Goal: Task Accomplishment & Management: Manage account settings

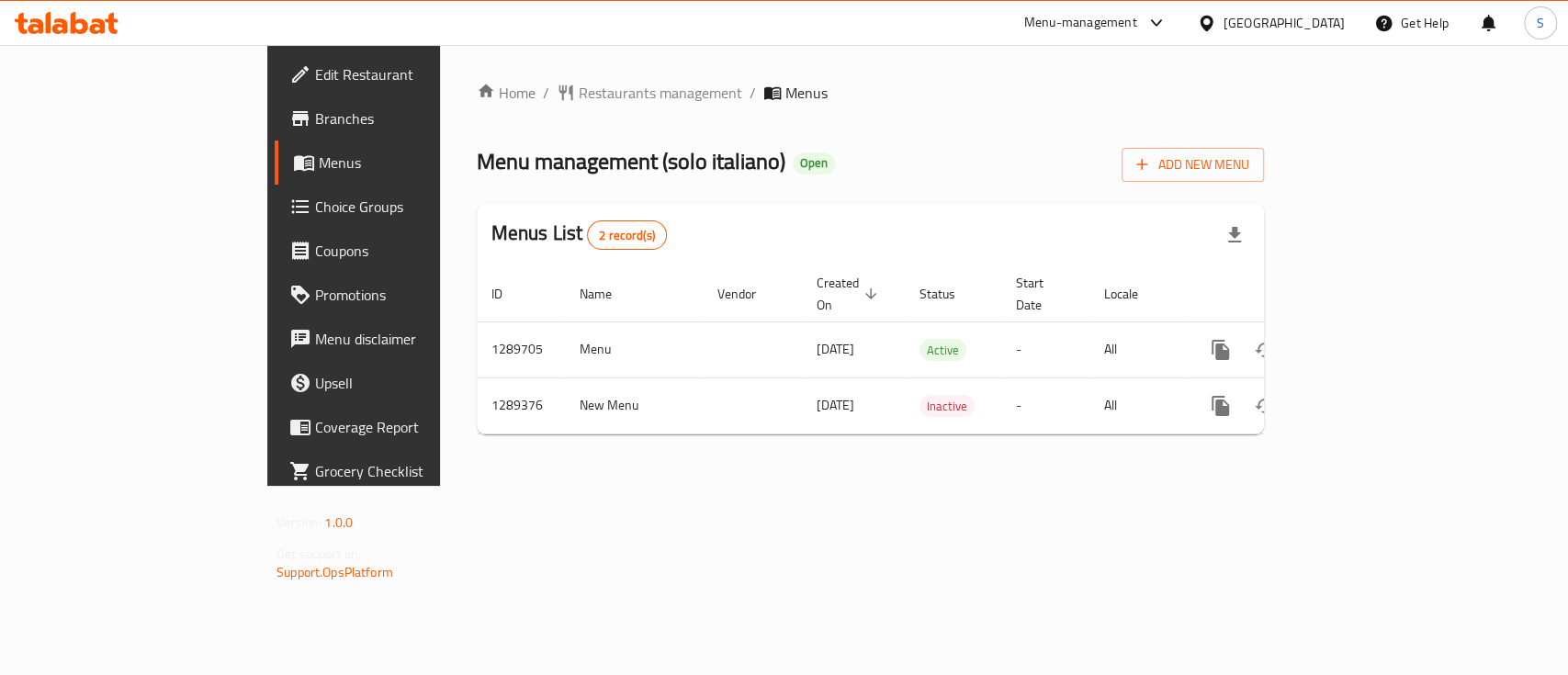
click at [315, 217] on span "Choice Groups" at bounding box center [415, 207] width 199 height 22
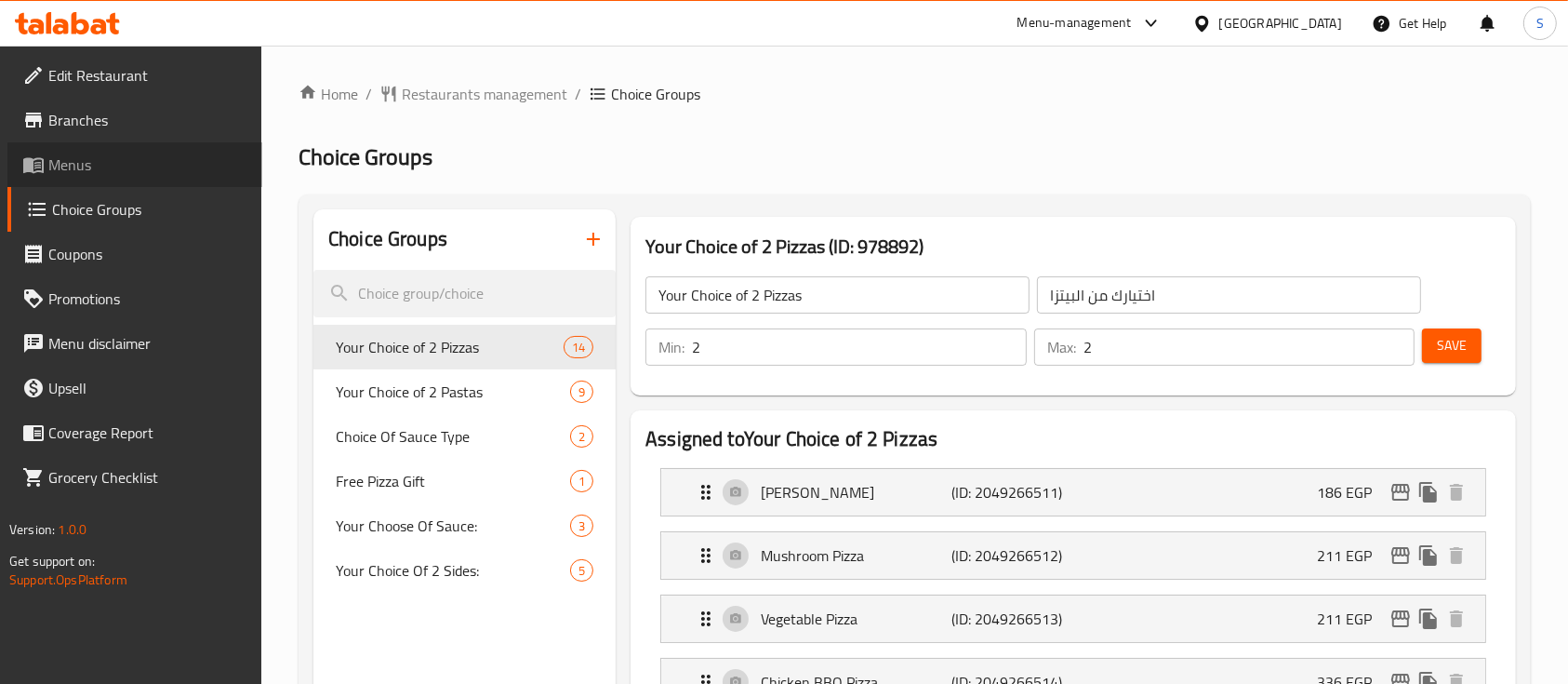
click at [133, 161] on span "Menus" at bounding box center [147, 165] width 199 height 22
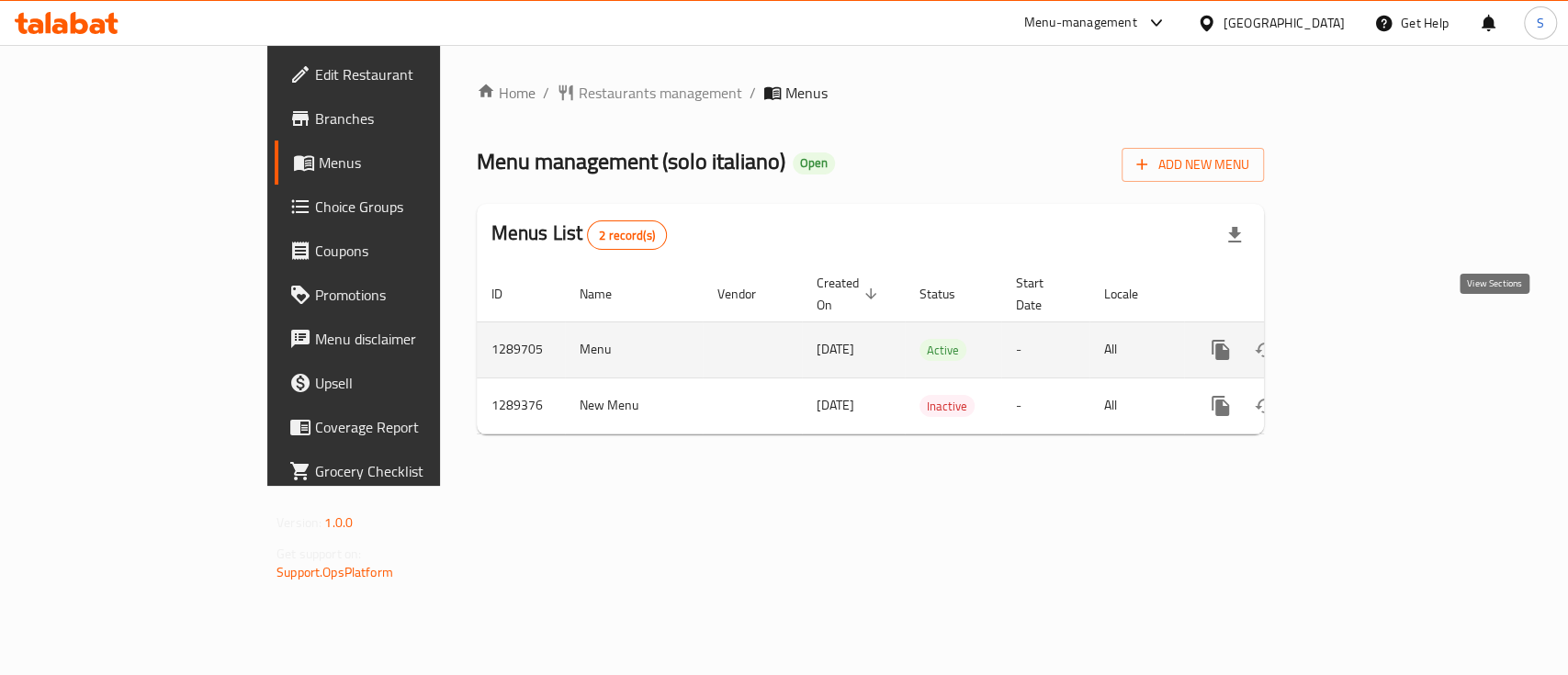
click at [1361, 342] on icon "enhanced table" at bounding box center [1353, 350] width 17 height 17
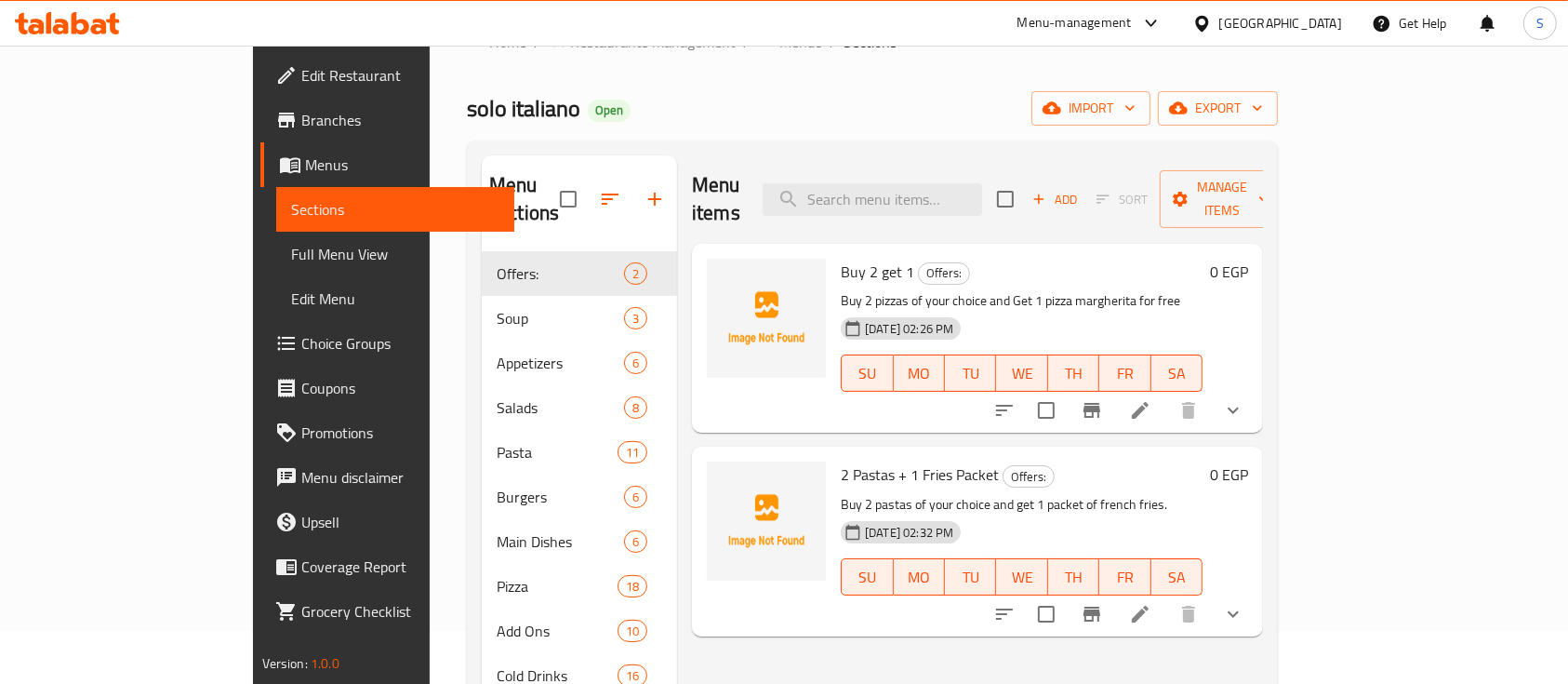
scroll to position [57, 0]
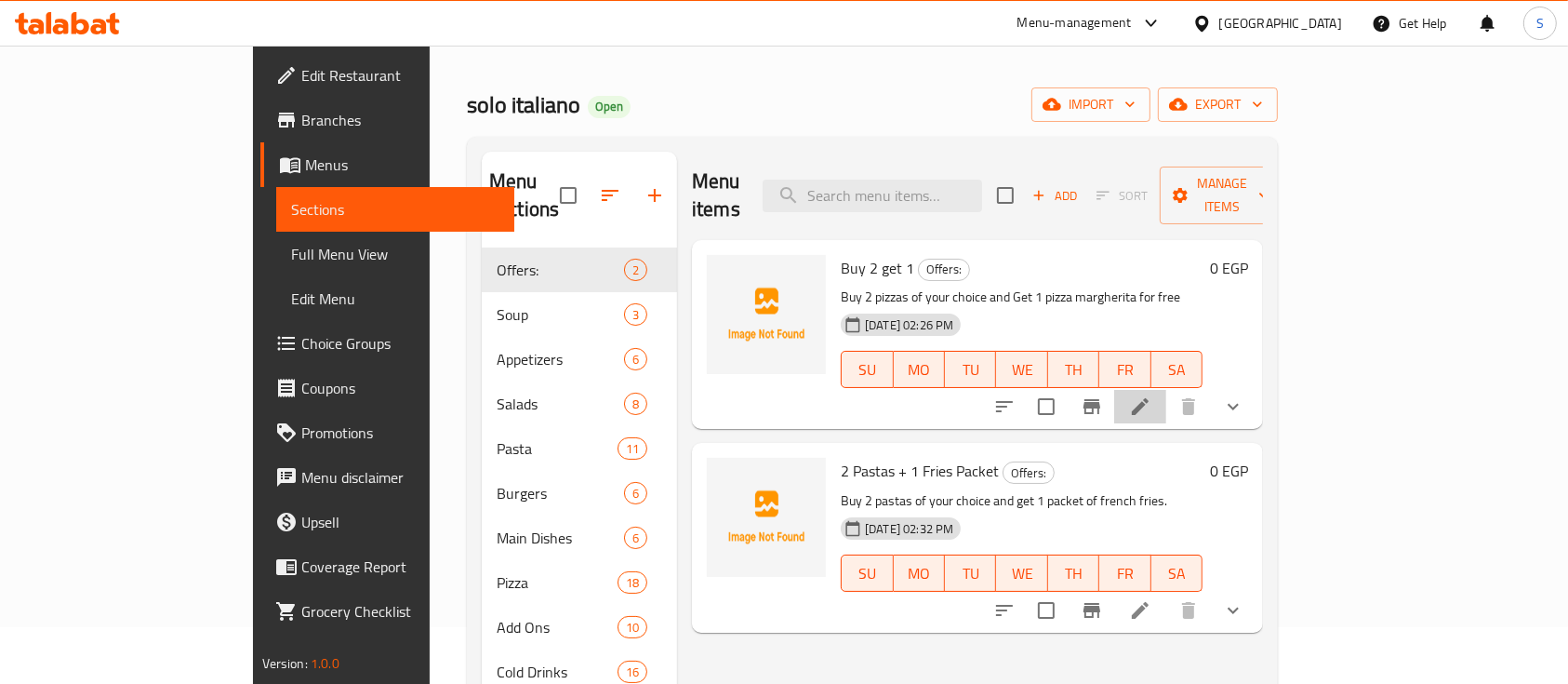
click at [1167, 390] on li at bounding box center [1141, 407] width 52 height 34
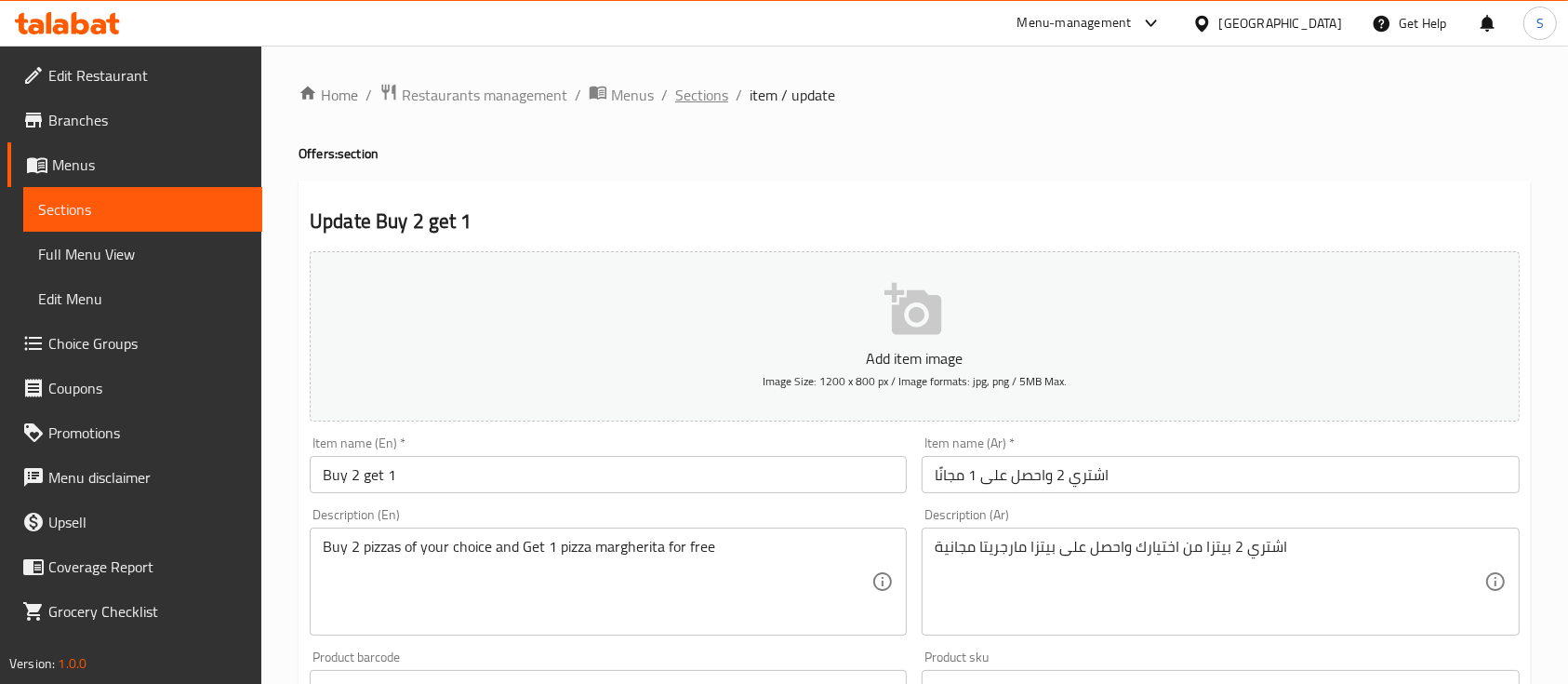
click at [721, 96] on span "Sections" at bounding box center [702, 95] width 53 height 22
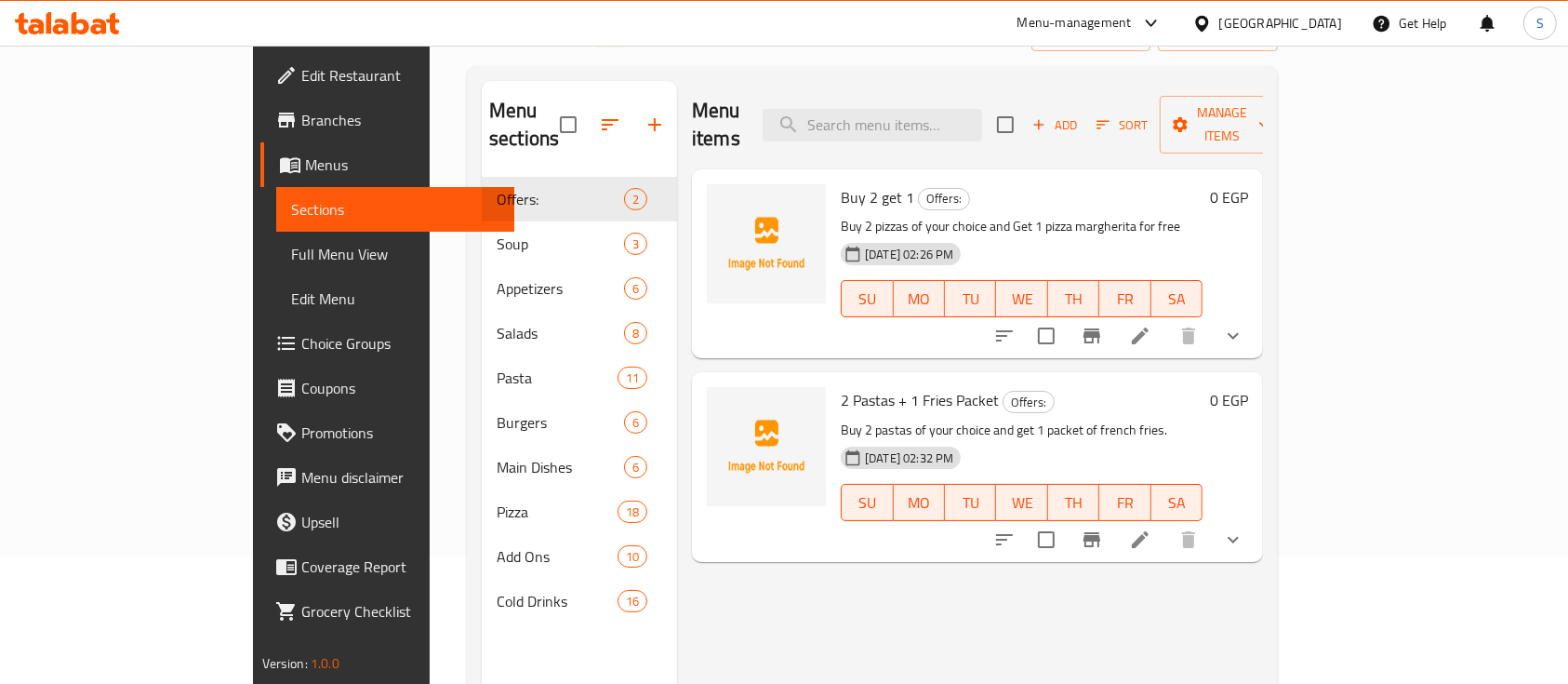
scroll to position [129, 0]
